Goal: Navigation & Orientation: Find specific page/section

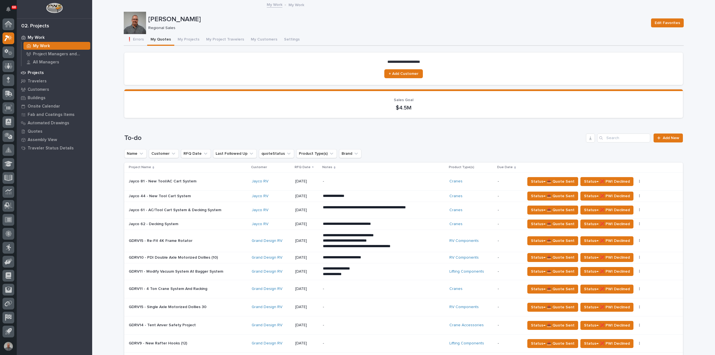
click at [39, 72] on p "Projects" at bounding box center [36, 72] width 16 height 5
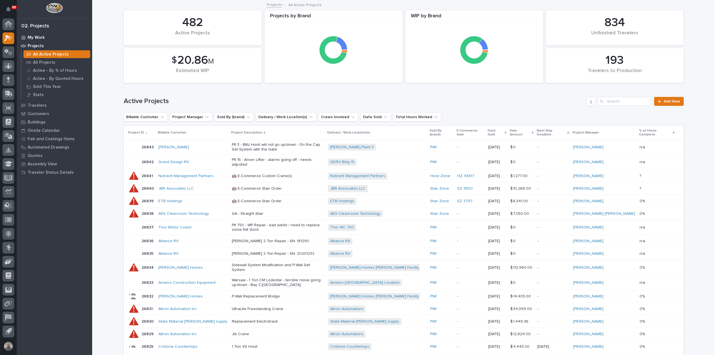
click at [40, 36] on p "My Work" at bounding box center [36, 37] width 17 height 5
